Goal: Transaction & Acquisition: Register for event/course

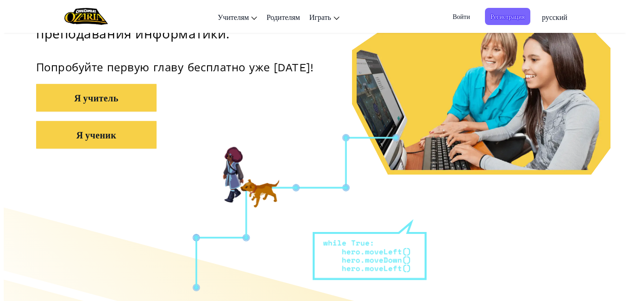
scroll to position [185, 0]
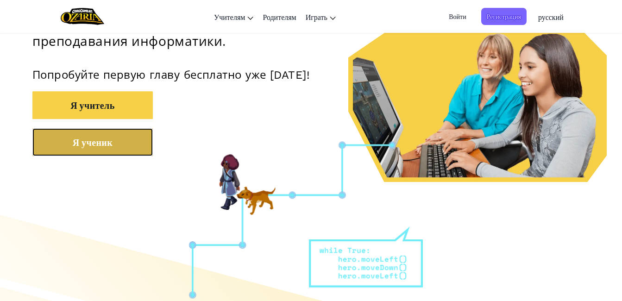
click at [70, 138] on button "Я ученик" at bounding box center [92, 142] width 120 height 28
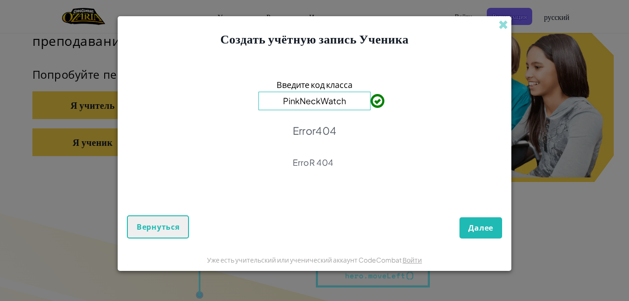
type input "PinkNeckWatch"
click at [473, 225] on span "Далее" at bounding box center [480, 228] width 25 height 10
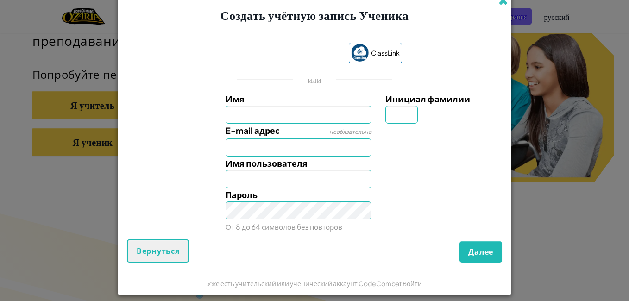
click at [502, 1] on span at bounding box center [503, 1] width 10 height 10
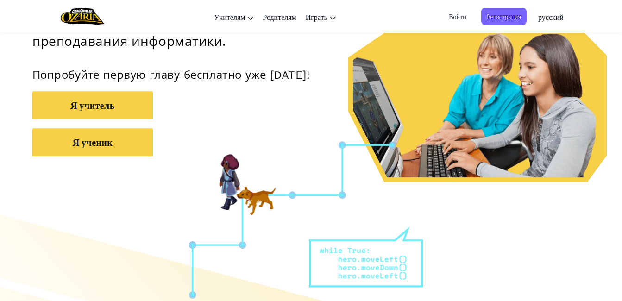
click at [453, 9] on span "Войти" at bounding box center [457, 16] width 28 height 17
